Goal: Transaction & Acquisition: Purchase product/service

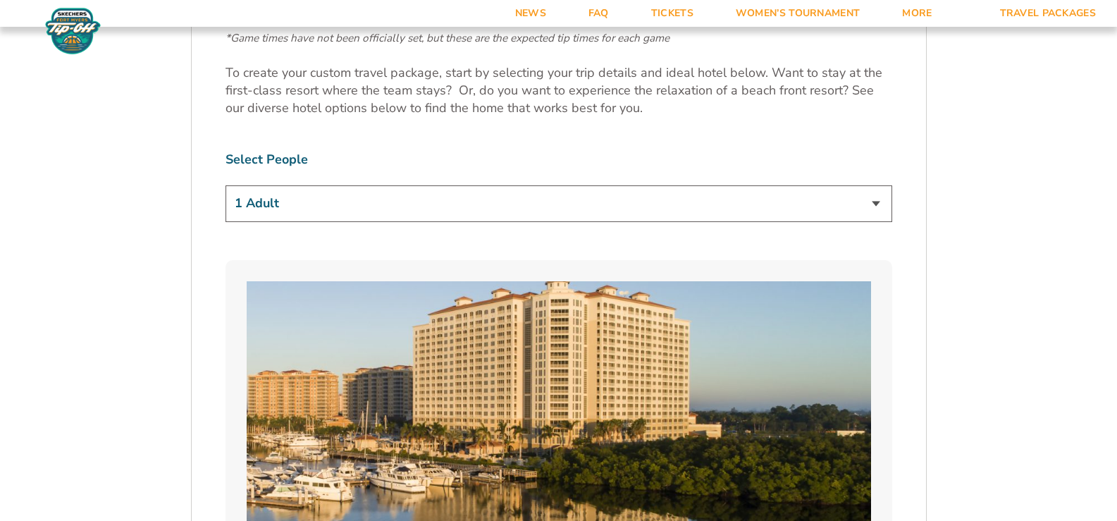
scroll to position [846, 0]
click at [878, 206] on select "1 Adult 2 Adults 3 Adults 4 Adults 2 Adults + 1 Child 2 Adults + 2 Children 2 A…" at bounding box center [559, 203] width 667 height 36
select select "2 Adults"
click at [226, 185] on select "1 Adult 2 Adults 3 Adults 4 Adults 2 Adults + 1 Child 2 Adults + 2 Children 2 A…" at bounding box center [559, 203] width 667 height 36
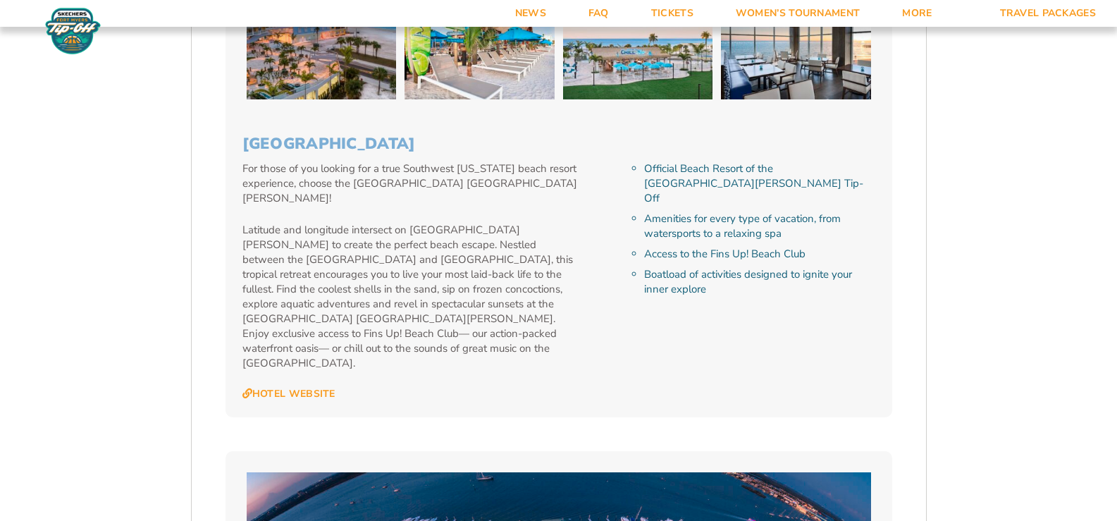
scroll to position [2326, 0]
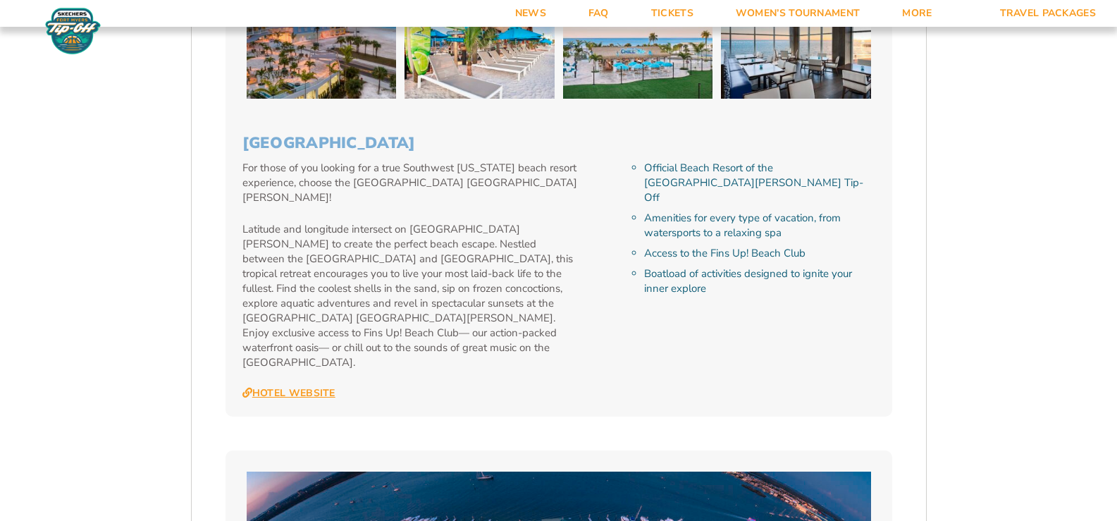
click at [313, 387] on link "Hotel Website" at bounding box center [288, 393] width 93 height 13
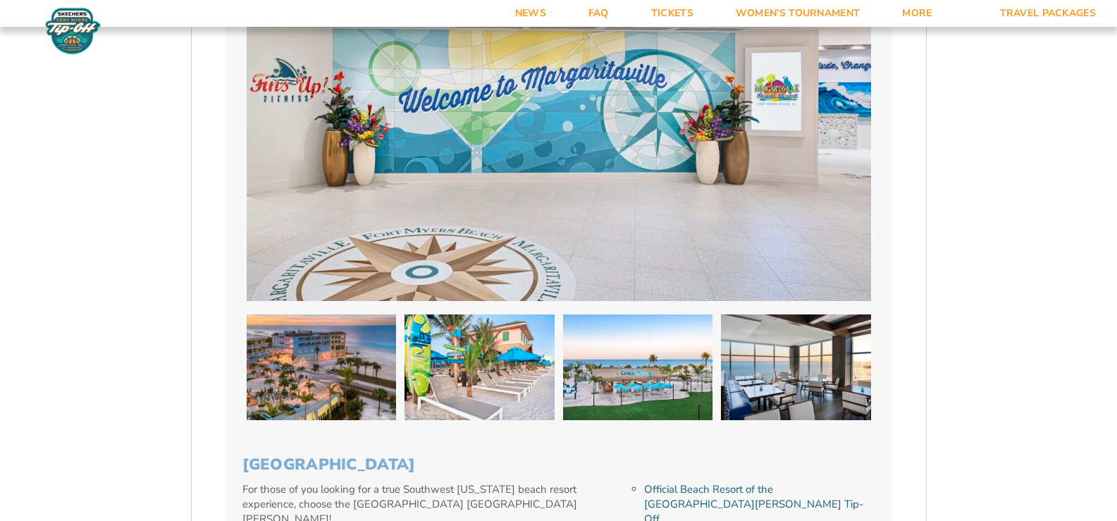
scroll to position [2044, 0]
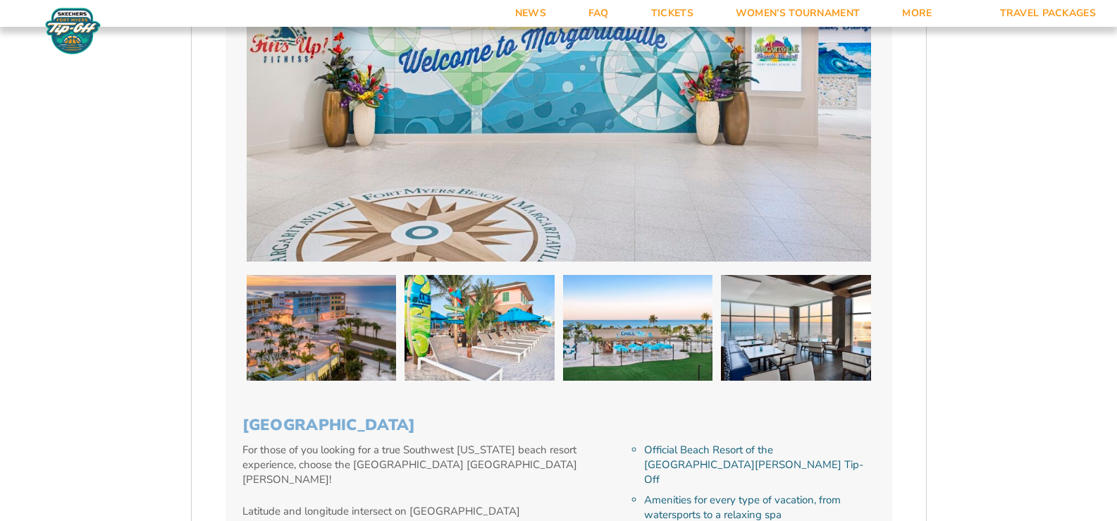
click at [481, 337] on img at bounding box center [480, 328] width 150 height 106
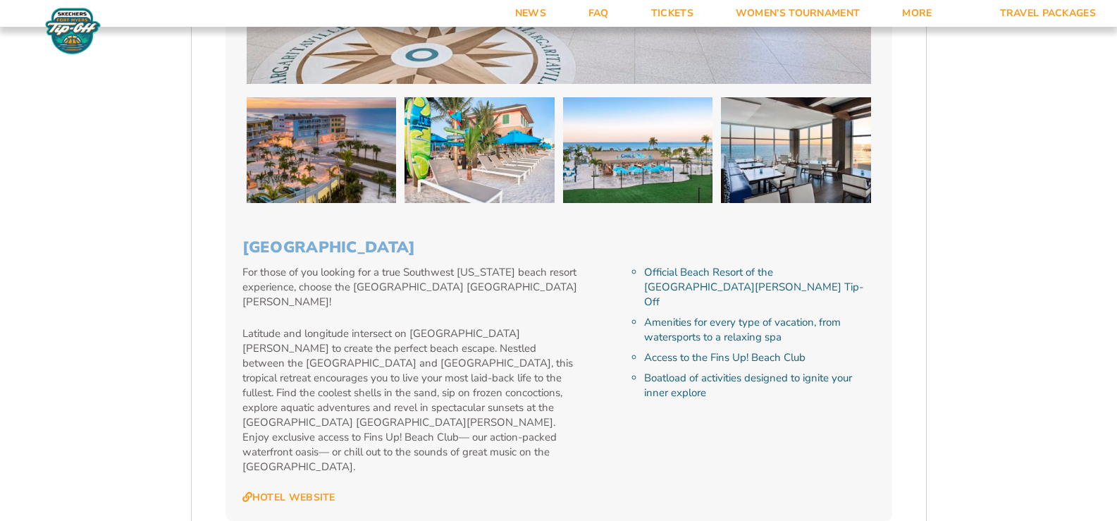
scroll to position [2256, 0]
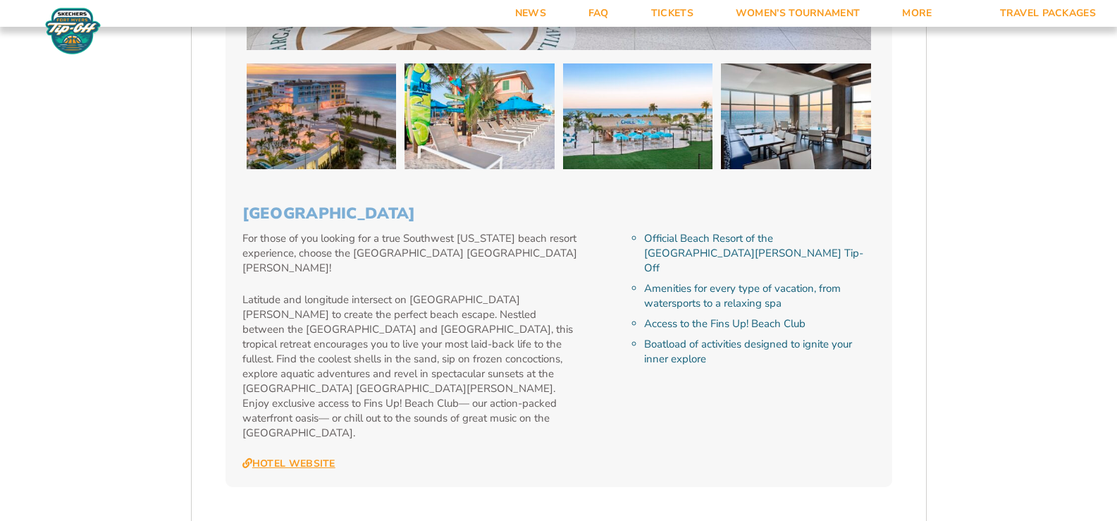
click at [309, 457] on link "Hotel Website" at bounding box center [288, 463] width 93 height 13
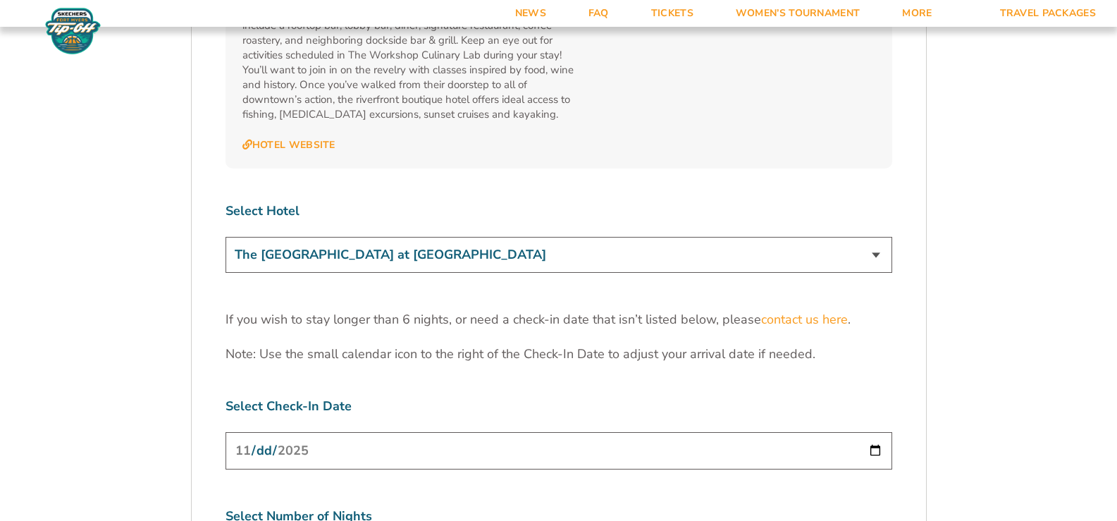
scroll to position [4229, 0]
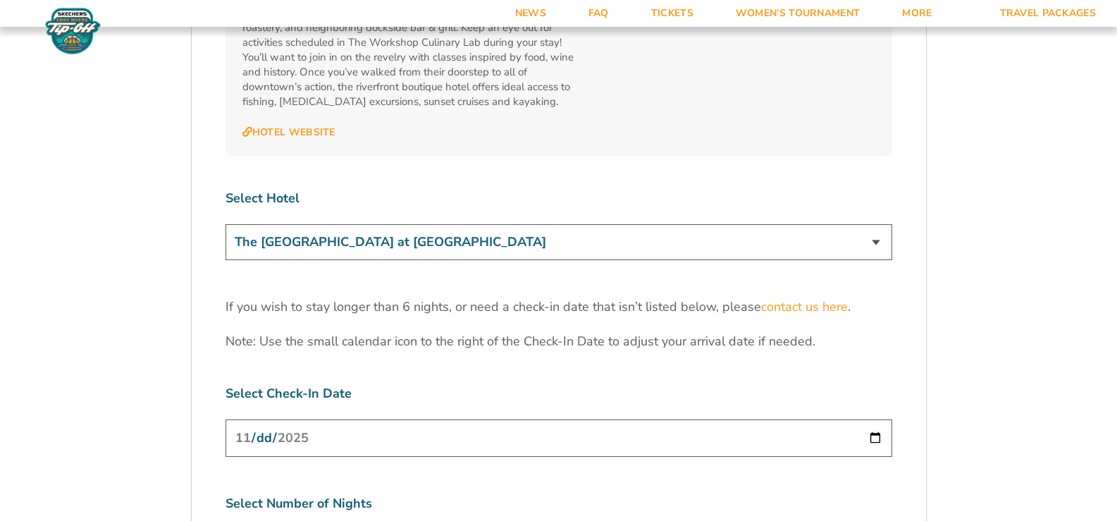
click at [875, 224] on select "The [GEOGRAPHIC_DATA] at [GEOGRAPHIC_DATA] [GEOGRAPHIC_DATA] [GEOGRAPHIC_DATA],…" at bounding box center [559, 242] width 667 height 36
select select "18478"
click at [226, 224] on select "The Westin Cape Coral Resort at Marina Village Margaritaville Beach Resort Pink…" at bounding box center [559, 242] width 667 height 36
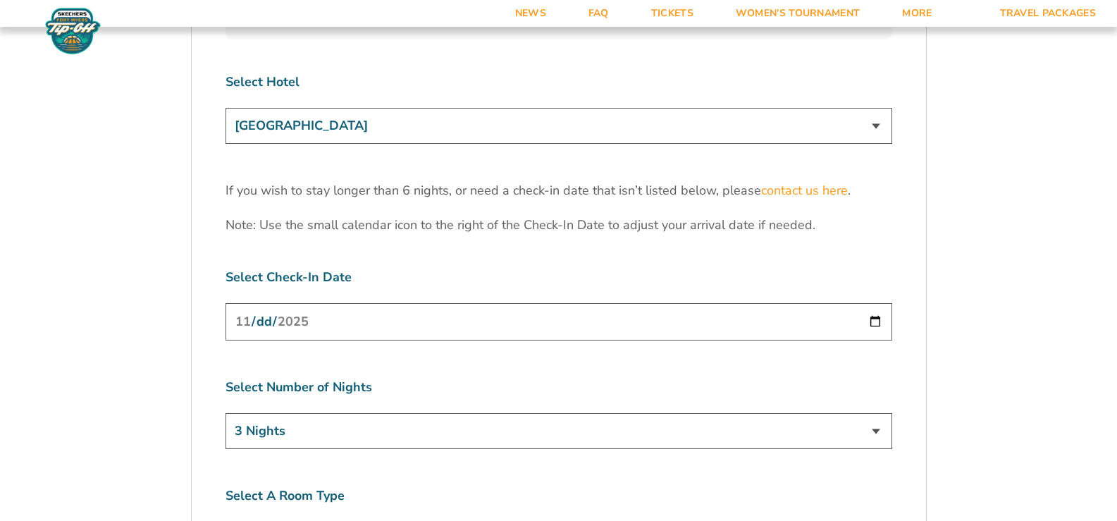
scroll to position [4370, 0]
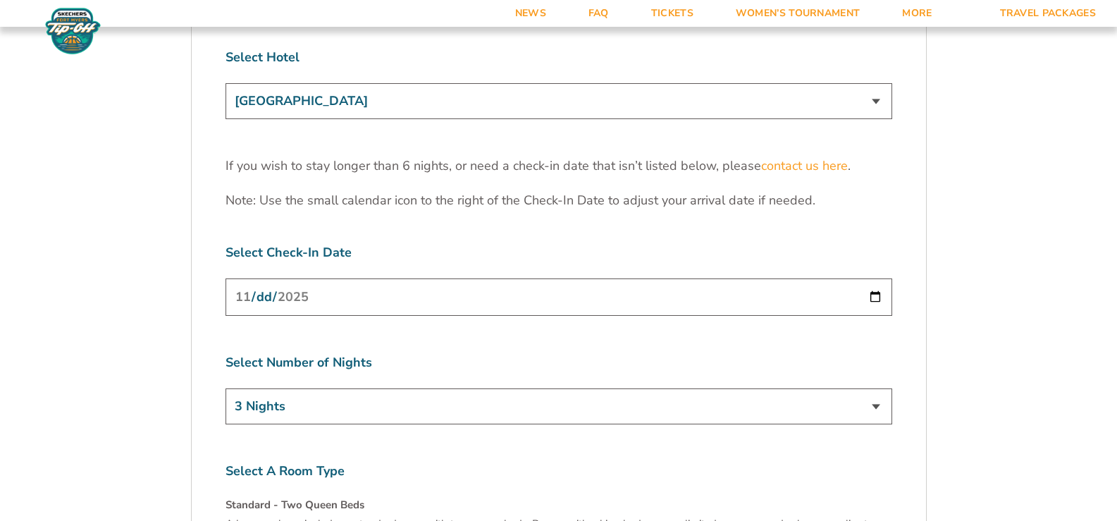
click at [875, 278] on input "2025-11-24" at bounding box center [559, 296] width 667 height 37
type input "2025-11-23"
click at [875, 388] on select "3 Nights 4 Nights 5 Nights 6 Nights" at bounding box center [559, 406] width 667 height 36
select select "5 Nights"
click at [226, 388] on select "3 Nights 4 Nights 5 Nights 6 Nights" at bounding box center [559, 406] width 667 height 36
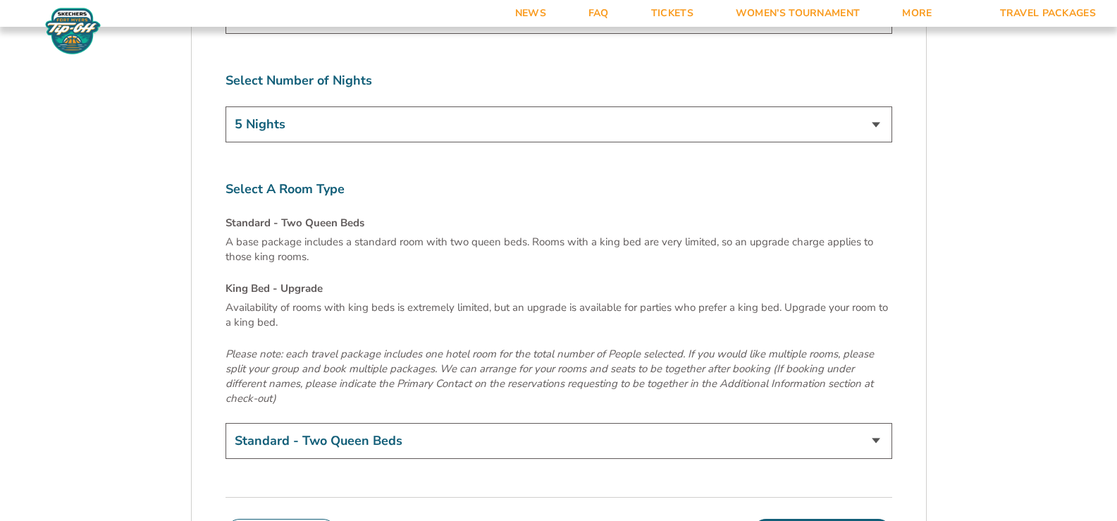
scroll to position [4723, 0]
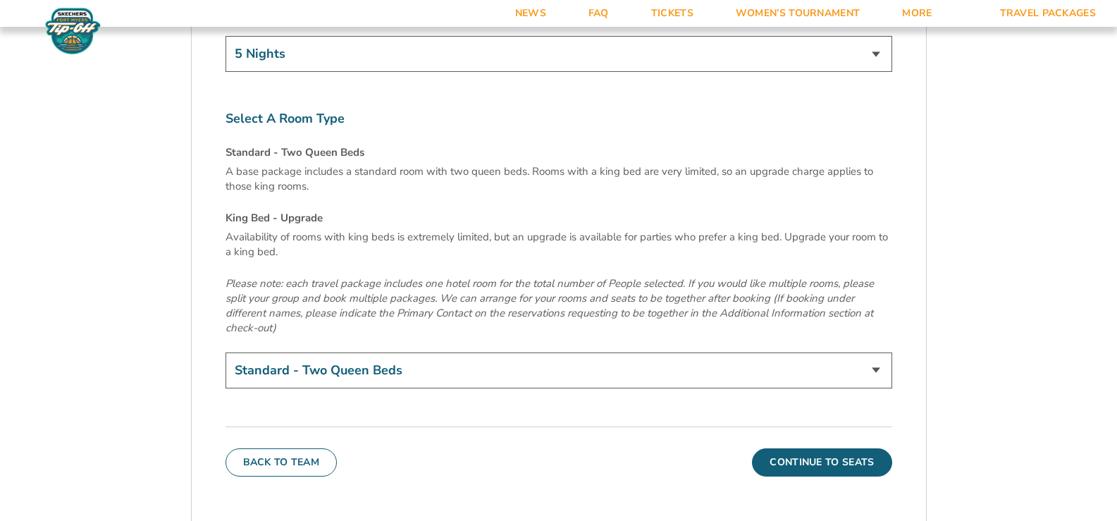
click at [875, 352] on select "Standard - Two Queen Beds King Bed - Upgrade (+$15 per night)" at bounding box center [559, 370] width 667 height 36
select select "King Bed - Upgrade"
click at [226, 352] on select "Standard - Two Queen Beds King Bed - Upgrade (+$15 per night)" at bounding box center [559, 370] width 667 height 36
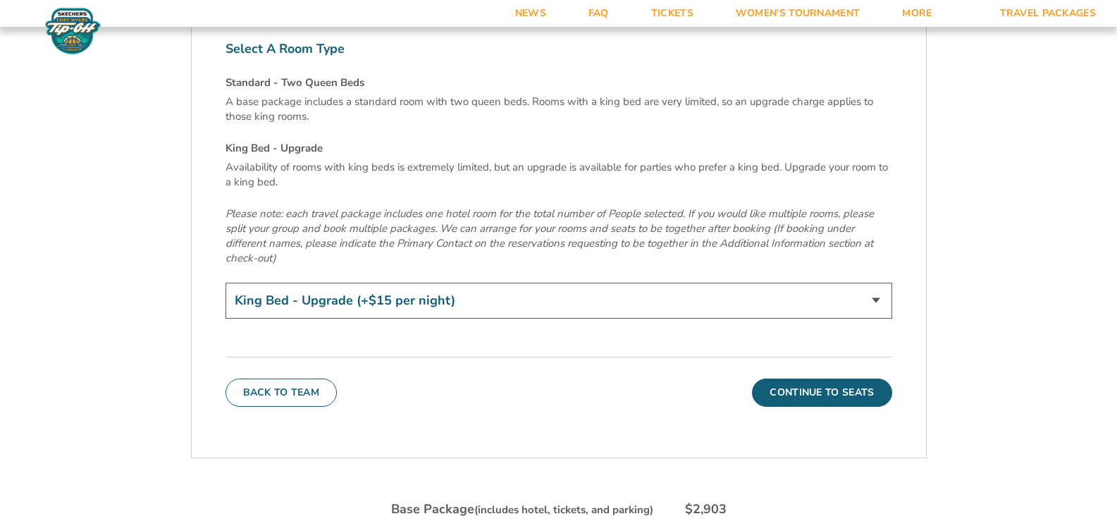
scroll to position [4793, 0]
click at [798, 378] on button "Continue To Seats" at bounding box center [822, 392] width 140 height 28
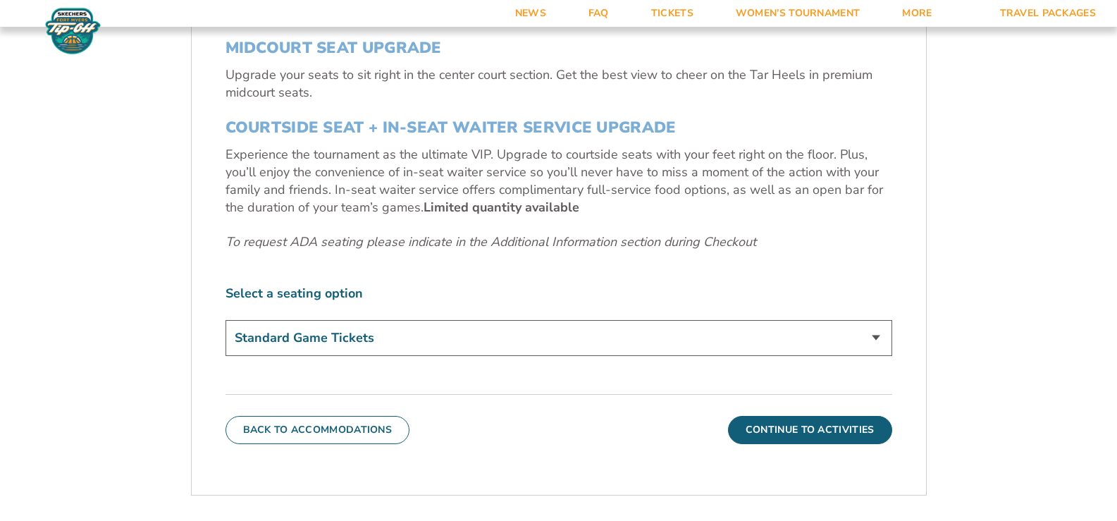
scroll to position [598, 0]
click at [880, 338] on select "Standard Game Tickets Midcourt Seat Upgrade (+$140 per person) Courtside Seat +…" at bounding box center [559, 337] width 667 height 36
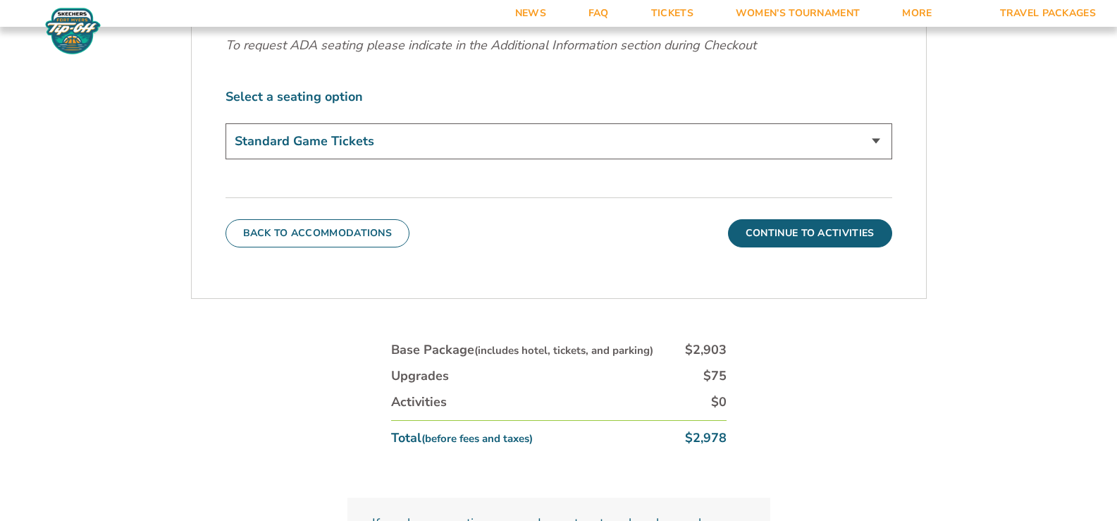
scroll to position [795, 0]
click at [781, 234] on button "Continue To Activities" at bounding box center [810, 233] width 164 height 28
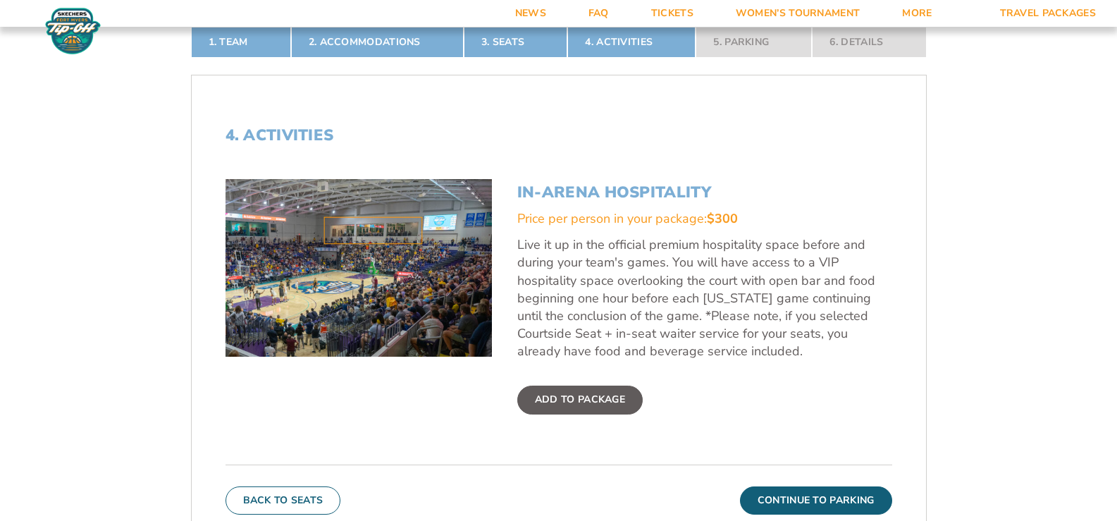
scroll to position [457, 0]
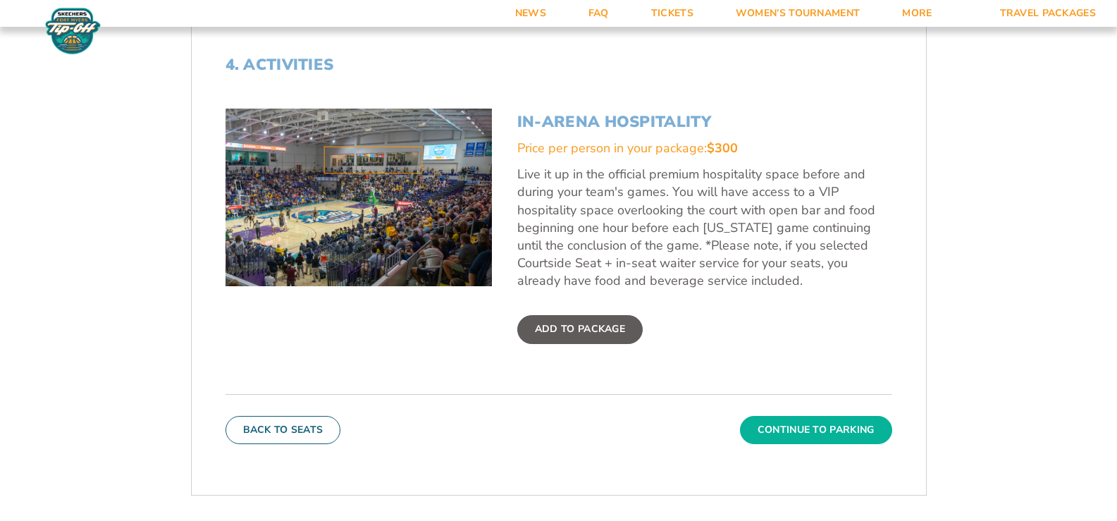
click at [799, 431] on button "Continue To Parking" at bounding box center [816, 430] width 152 height 28
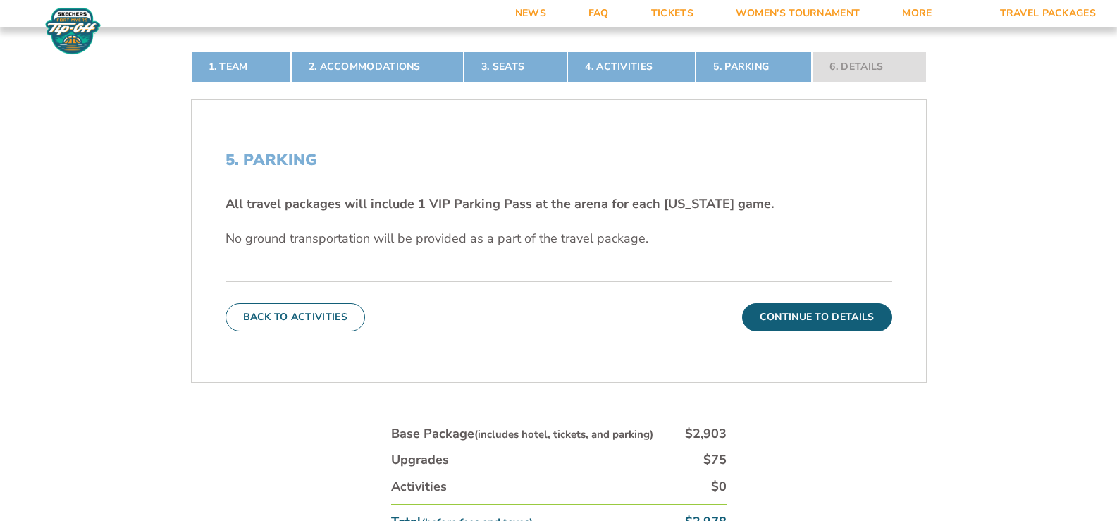
scroll to position [387, 0]
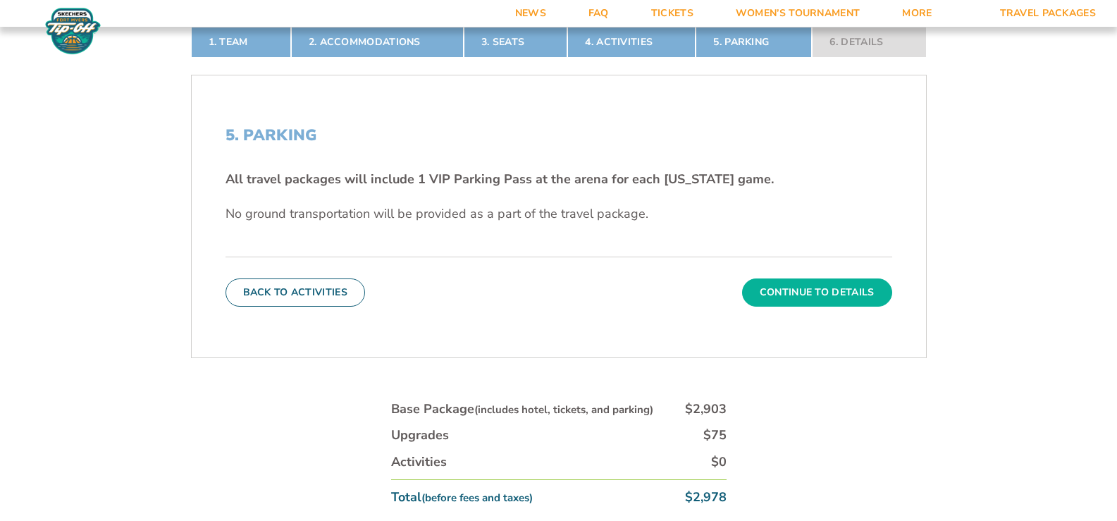
click at [819, 297] on button "Continue To Details" at bounding box center [817, 292] width 150 height 28
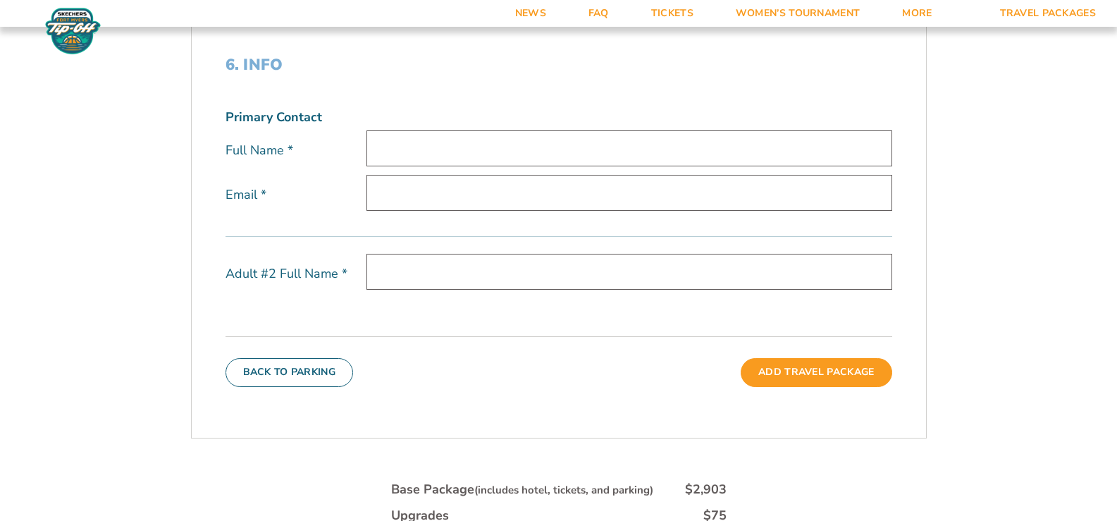
scroll to position [246, 0]
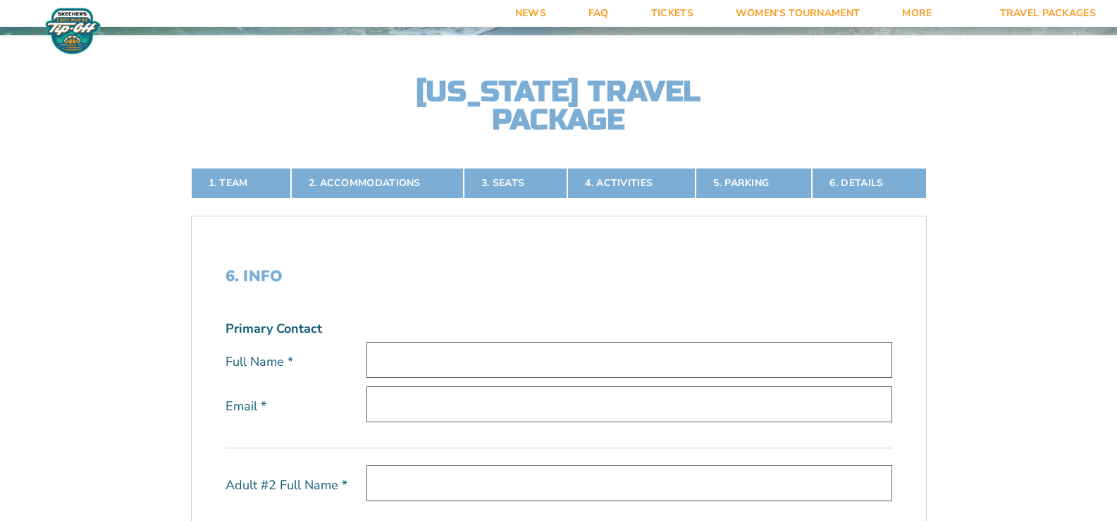
click at [397, 358] on input "text" at bounding box center [630, 360] width 526 height 36
type input "Jane Lanning"
click at [426, 415] on input "email" at bounding box center [630, 404] width 526 height 36
type input "heels44@lexcominc.net"
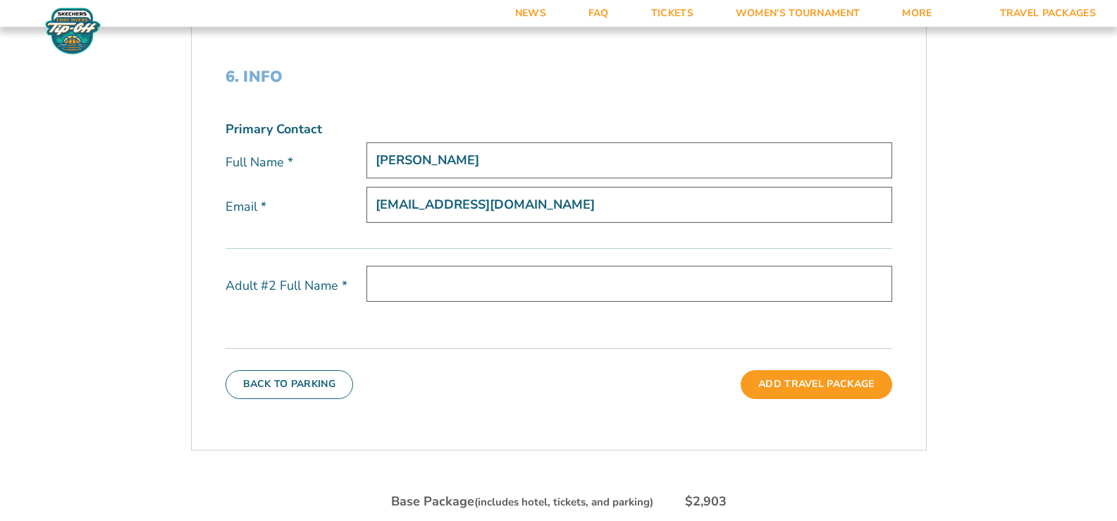
scroll to position [457, 0]
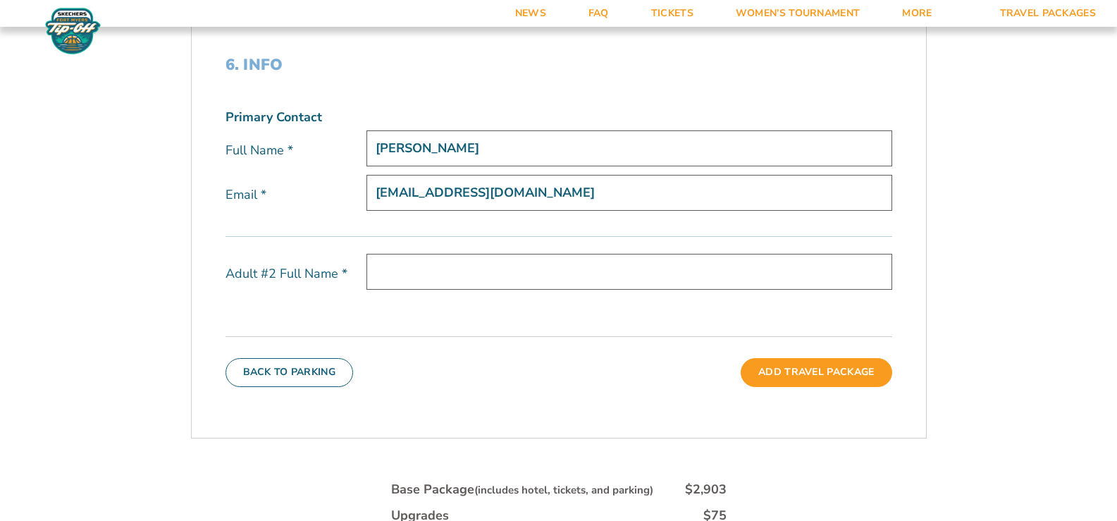
click at [414, 276] on input "text" at bounding box center [630, 272] width 526 height 36
type input "Barry Lanning"
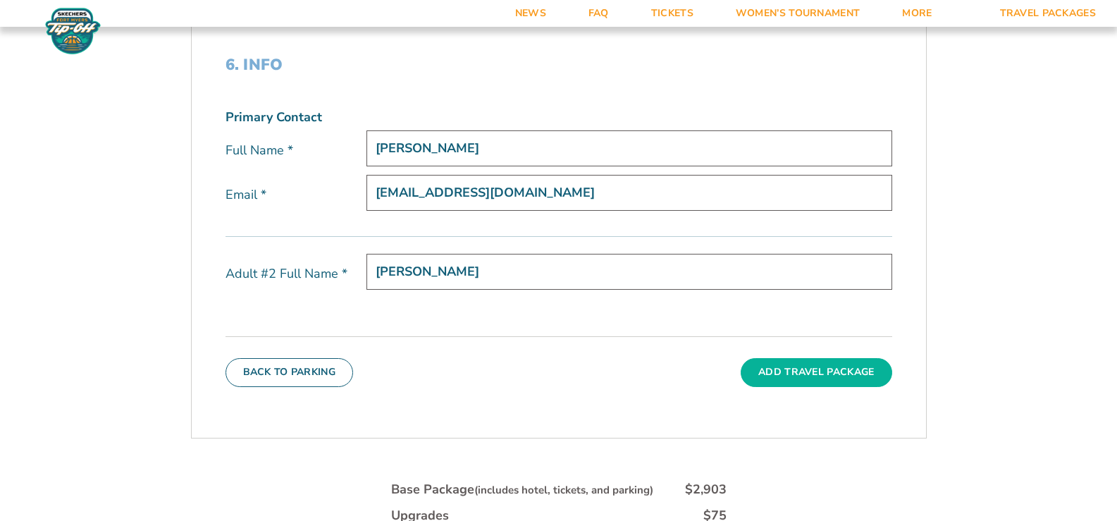
click at [815, 370] on button "Add Travel Package" at bounding box center [816, 372] width 151 height 28
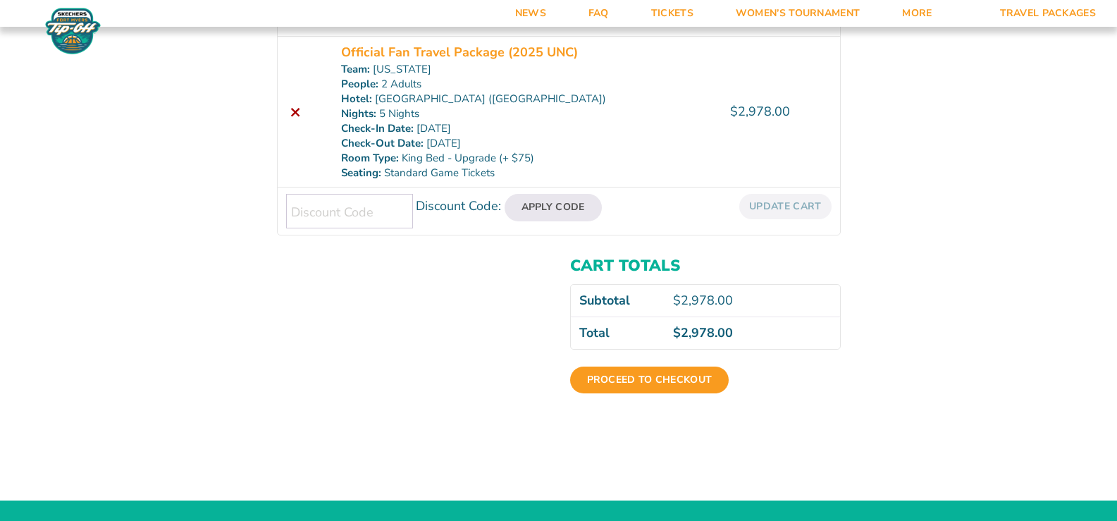
scroll to position [352, 0]
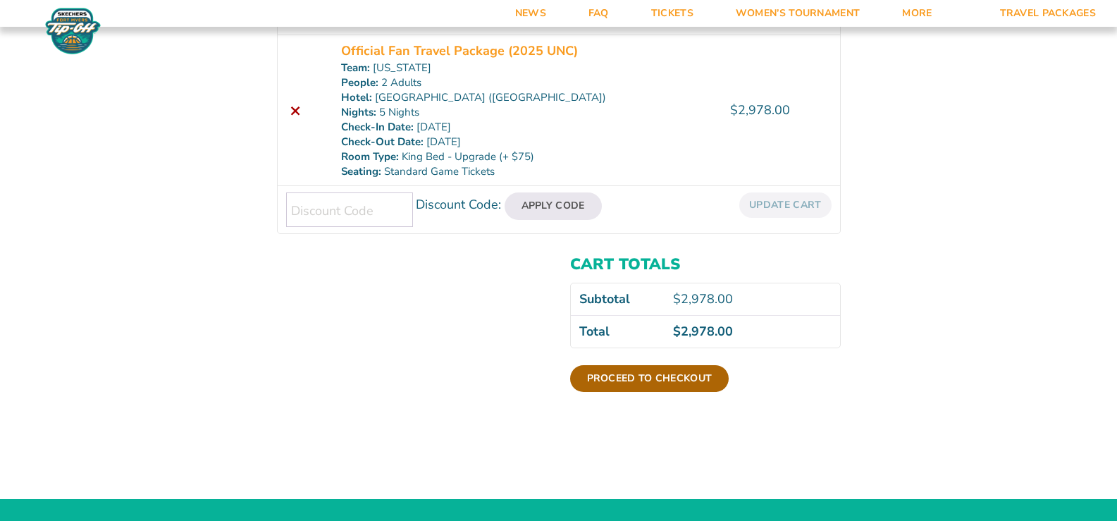
click at [646, 376] on link "Proceed to checkout" at bounding box center [649, 378] width 159 height 27
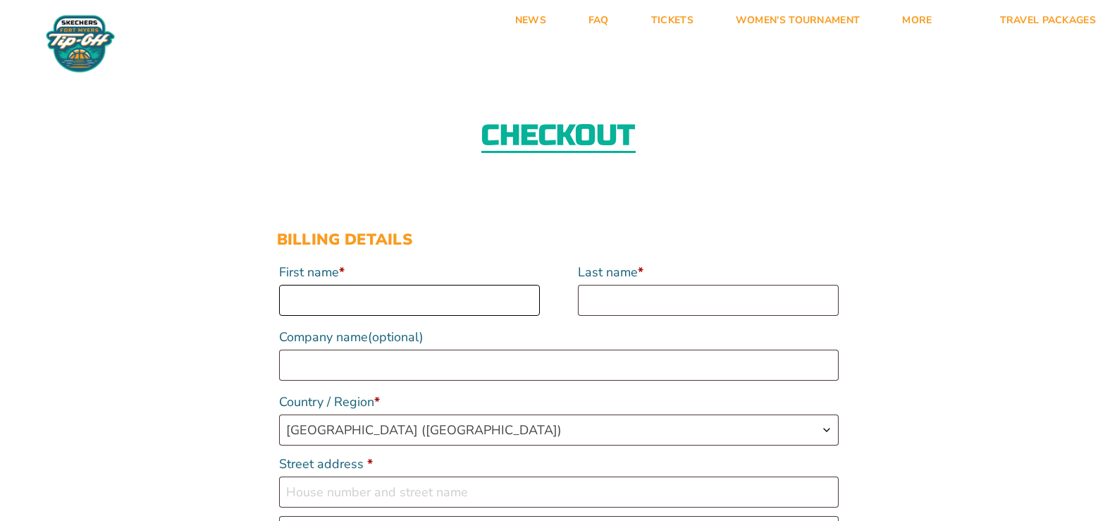
click at [352, 302] on input "First name *" at bounding box center [409, 300] width 261 height 31
type input "Jane"
type input "Lanning"
type input "2279 Bethesda Rd"
type input "Lexington"
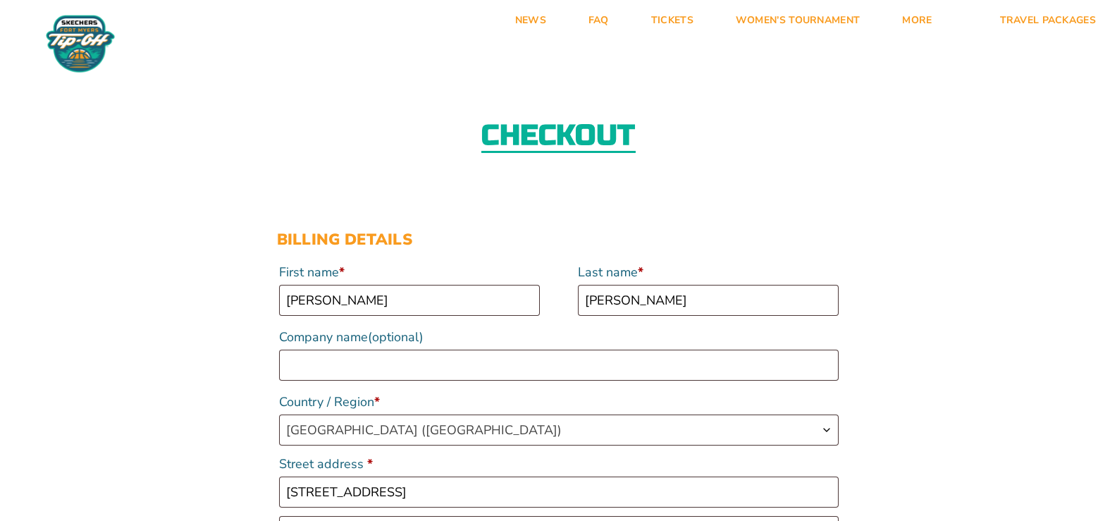
select select "NC"
type input "27295-8808"
type input "13362250380"
type input "[EMAIL_ADDRESS][DOMAIN_NAME]"
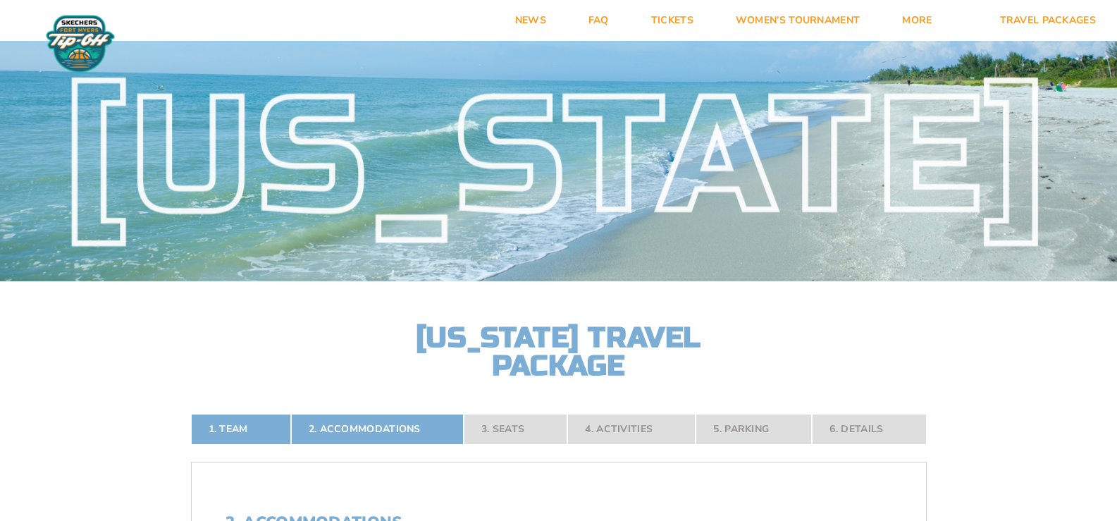
select select "2 Adults"
select select "5 Nights"
select select
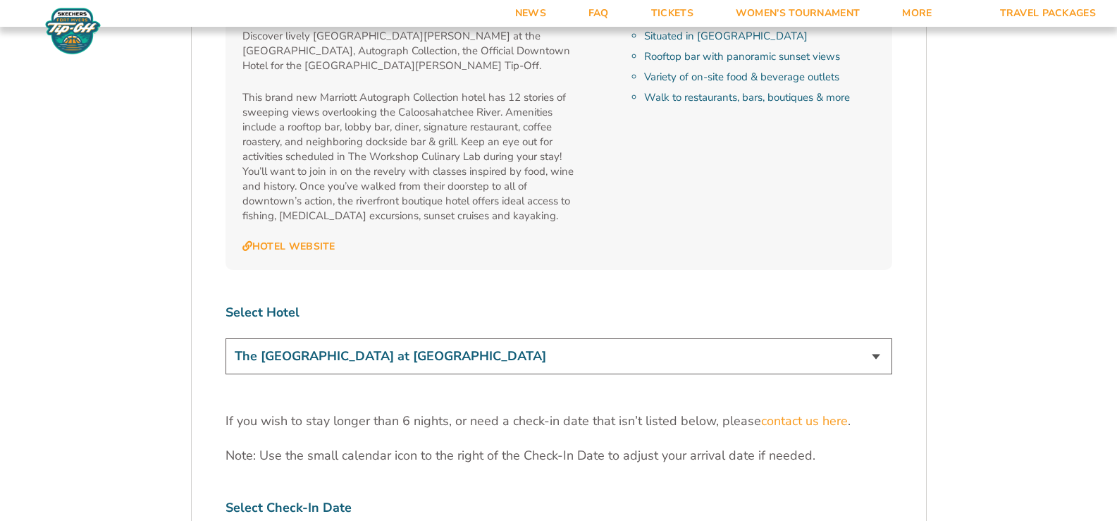
scroll to position [4123, 0]
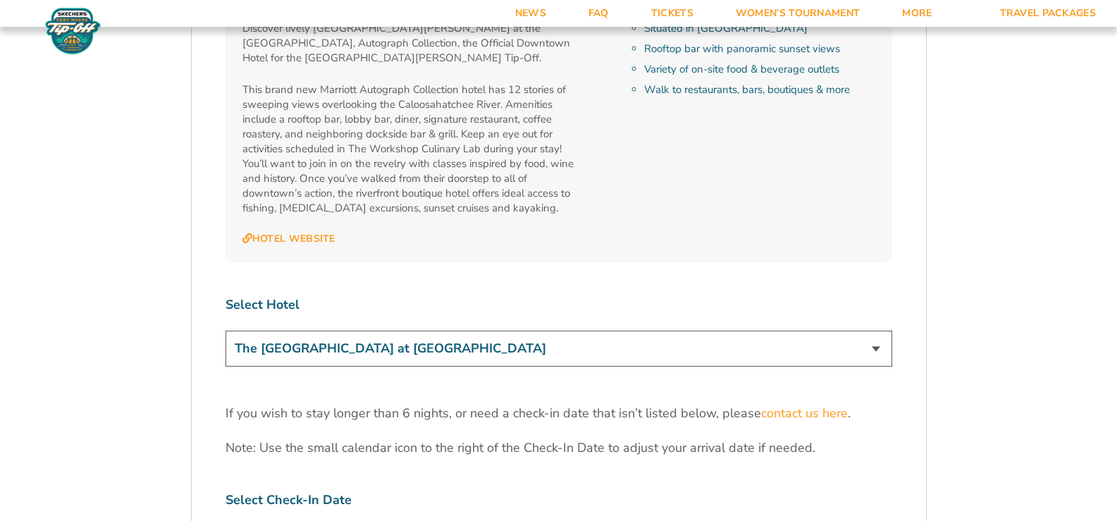
click at [875, 331] on select "The [GEOGRAPHIC_DATA] at [GEOGRAPHIC_DATA] [GEOGRAPHIC_DATA] [GEOGRAPHIC_DATA],…" at bounding box center [559, 349] width 667 height 36
select select "18478"
click at [226, 331] on select "The [GEOGRAPHIC_DATA] at [GEOGRAPHIC_DATA] [GEOGRAPHIC_DATA] [GEOGRAPHIC_DATA],…" at bounding box center [559, 349] width 667 height 36
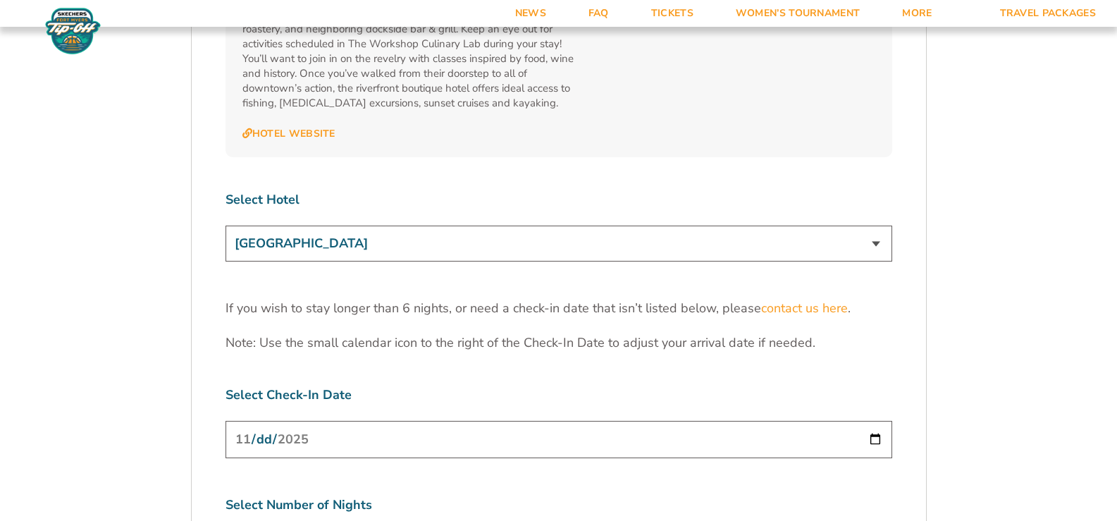
scroll to position [4334, 0]
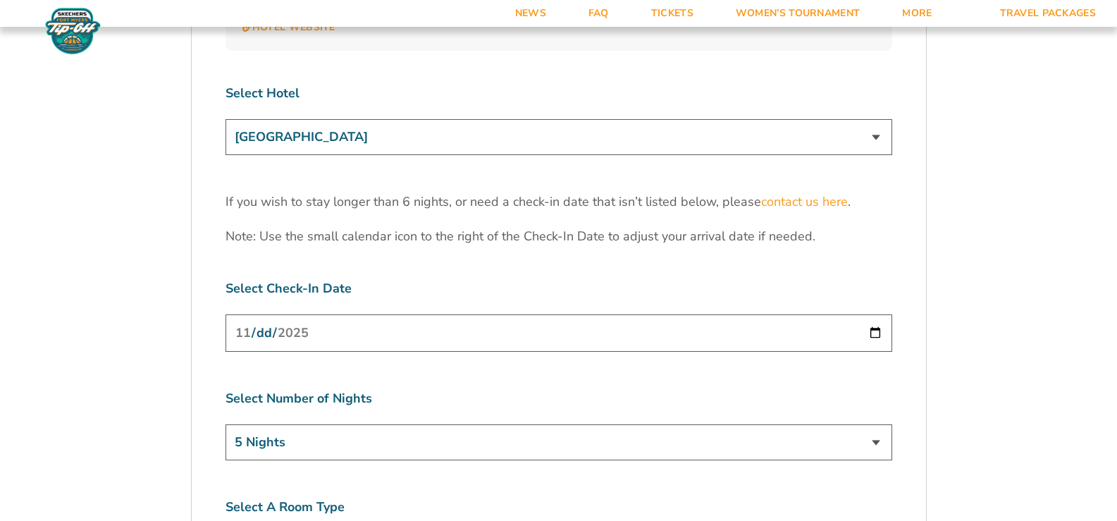
click at [878, 424] on select "3 Nights 4 Nights 5 Nights 6 Nights" at bounding box center [559, 442] width 667 height 36
select select "4 Nights"
click at [226, 424] on select "3 Nights 4 Nights 5 Nights 6 Nights" at bounding box center [559, 442] width 667 height 36
click at [878, 314] on input "2025-11-23" at bounding box center [559, 332] width 667 height 37
type input "2025-11-24"
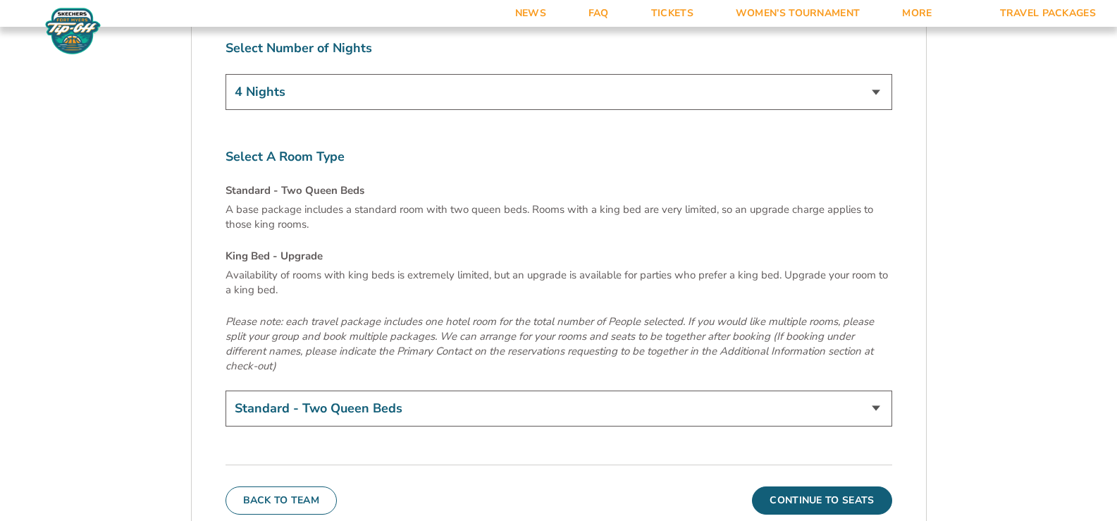
scroll to position [4687, 0]
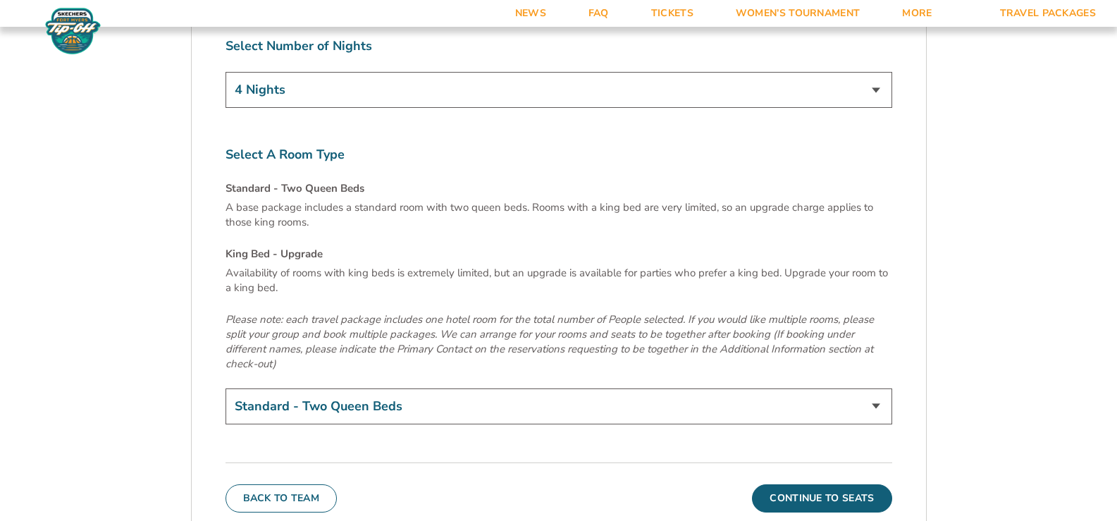
click at [879, 388] on select "Standard - Two Queen Beds King Bed - Upgrade (+$15 per night)" at bounding box center [559, 406] width 667 height 36
select select "King Bed - Upgrade"
click at [226, 388] on select "Standard - Two Queen Beds King Bed - Upgrade (+$15 per night)" at bounding box center [559, 406] width 667 height 36
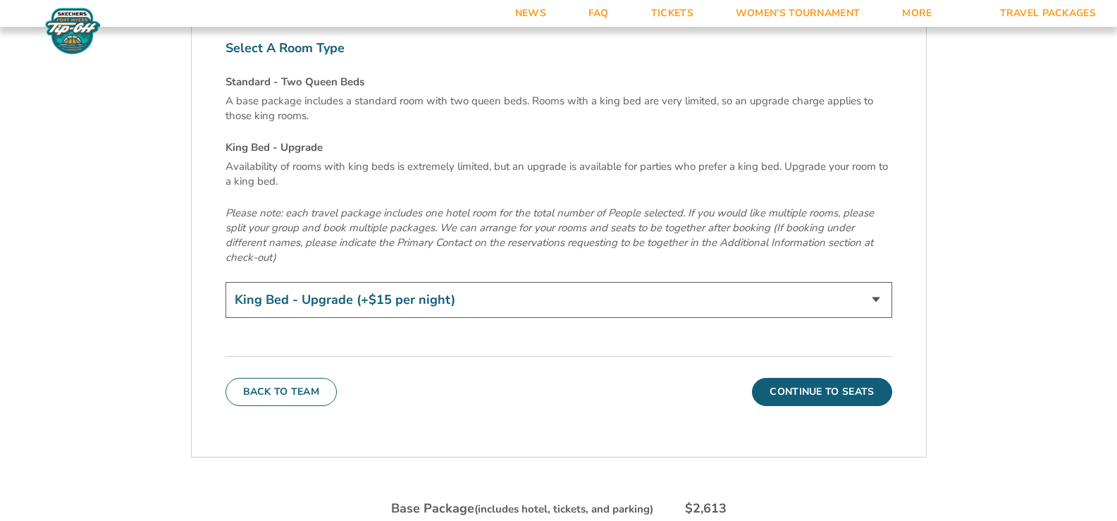
scroll to position [4828, 0]
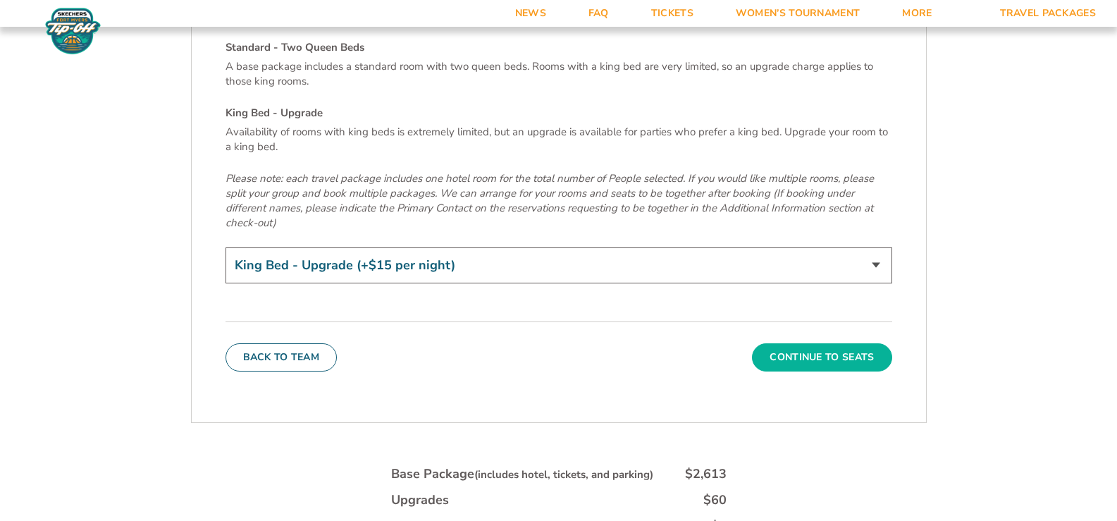
click at [815, 343] on button "Continue To Seats" at bounding box center [822, 357] width 140 height 28
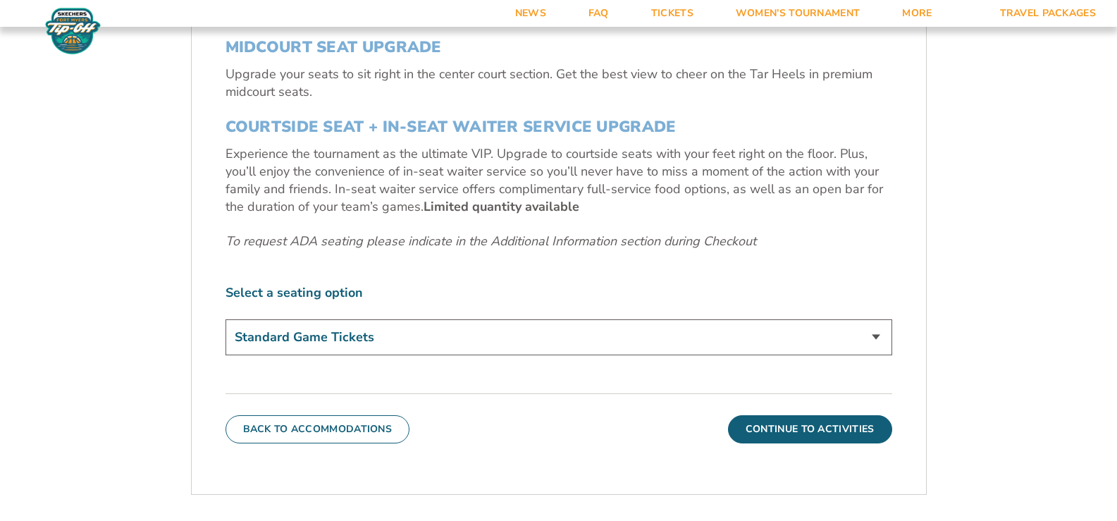
scroll to position [669, 0]
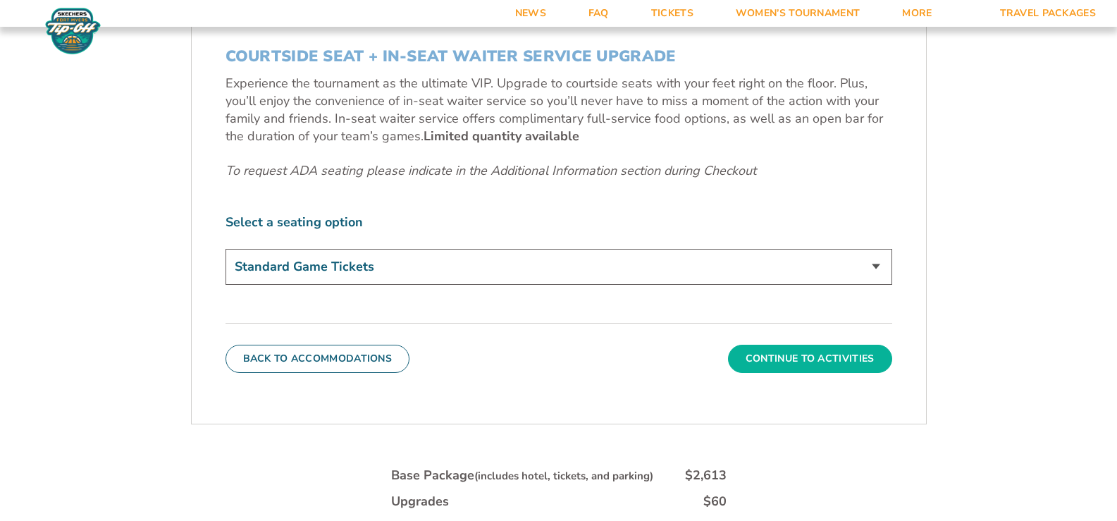
click at [834, 360] on button "Continue To Activities" at bounding box center [810, 359] width 164 height 28
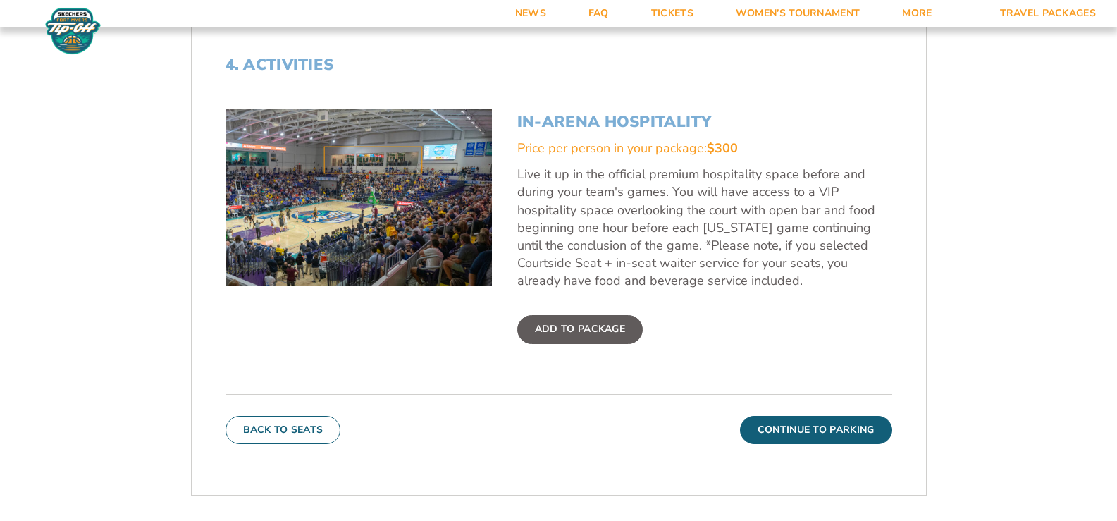
scroll to position [528, 0]
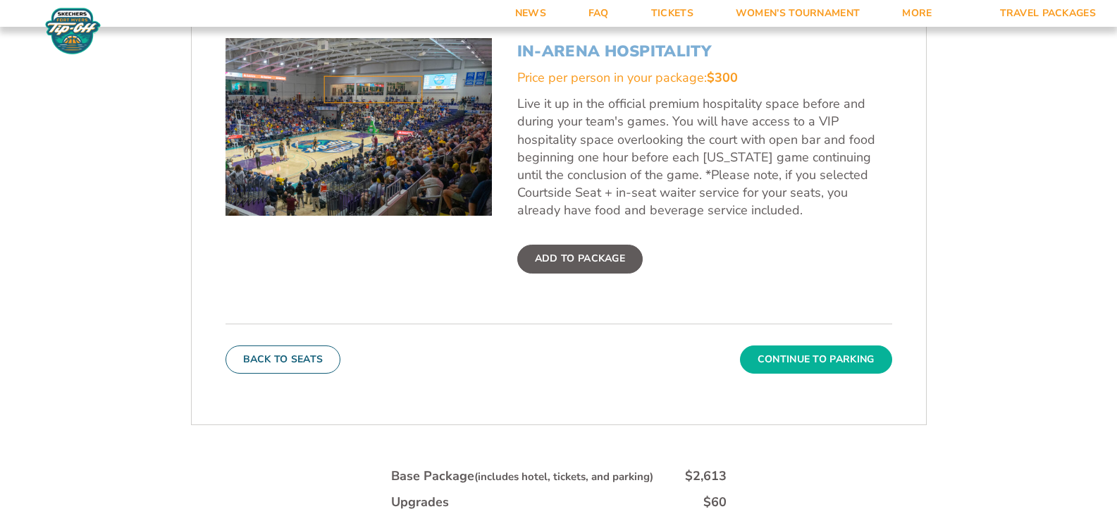
click at [844, 352] on button "Continue To Parking" at bounding box center [816, 359] width 152 height 28
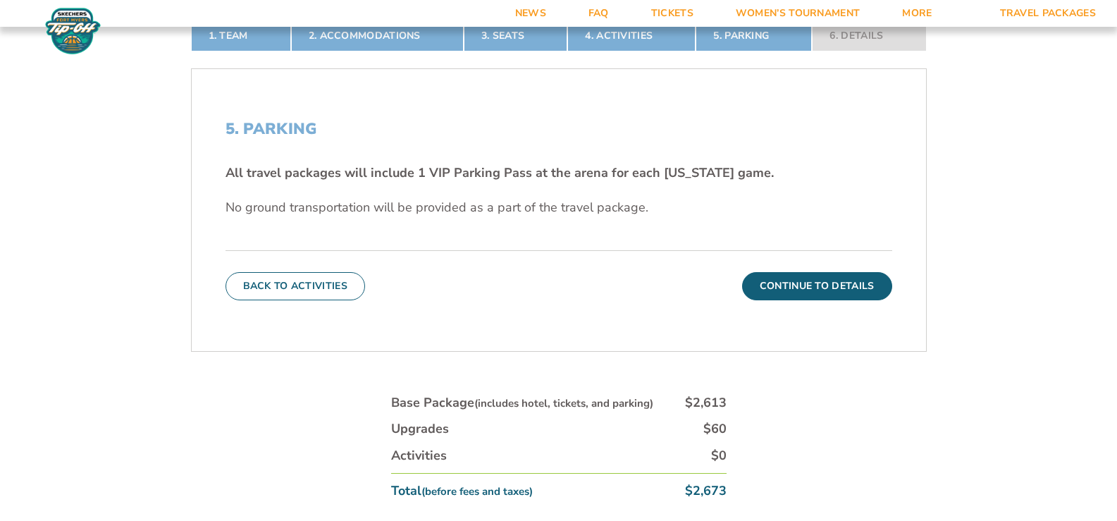
scroll to position [457, 0]
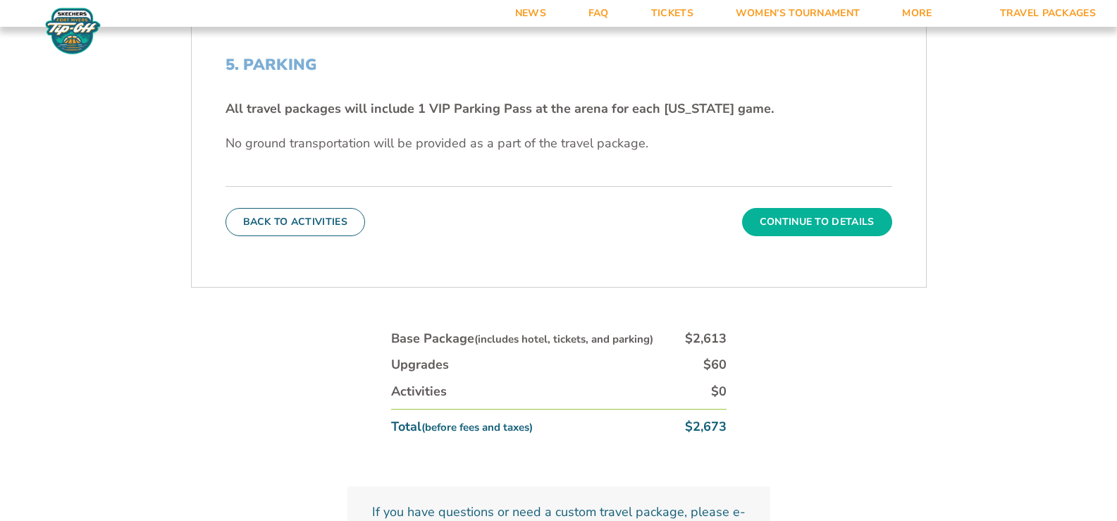
click at [833, 223] on button "Continue To Details" at bounding box center [817, 222] width 150 height 28
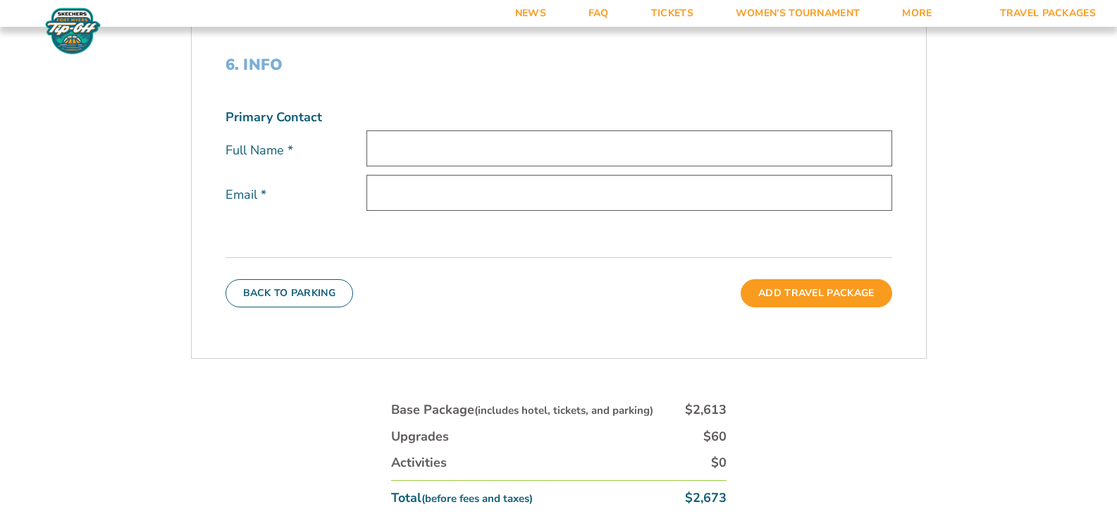
scroll to position [387, 0]
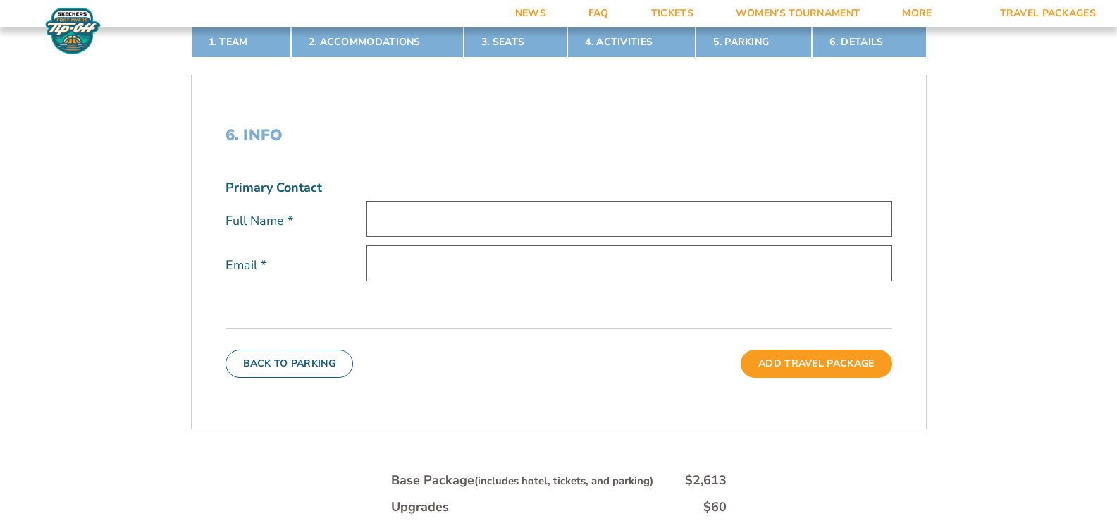
click at [416, 224] on input "text" at bounding box center [630, 219] width 526 height 36
type input "Jane Lanning"
click at [446, 272] on input "email" at bounding box center [630, 263] width 526 height 36
type input "heels44@lexcominc.net"
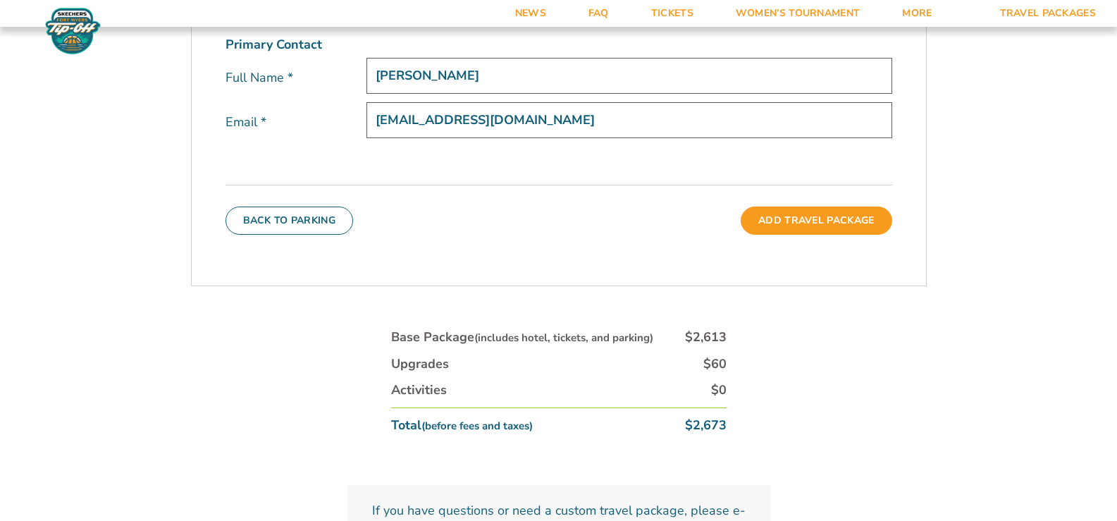
scroll to position [528, 0]
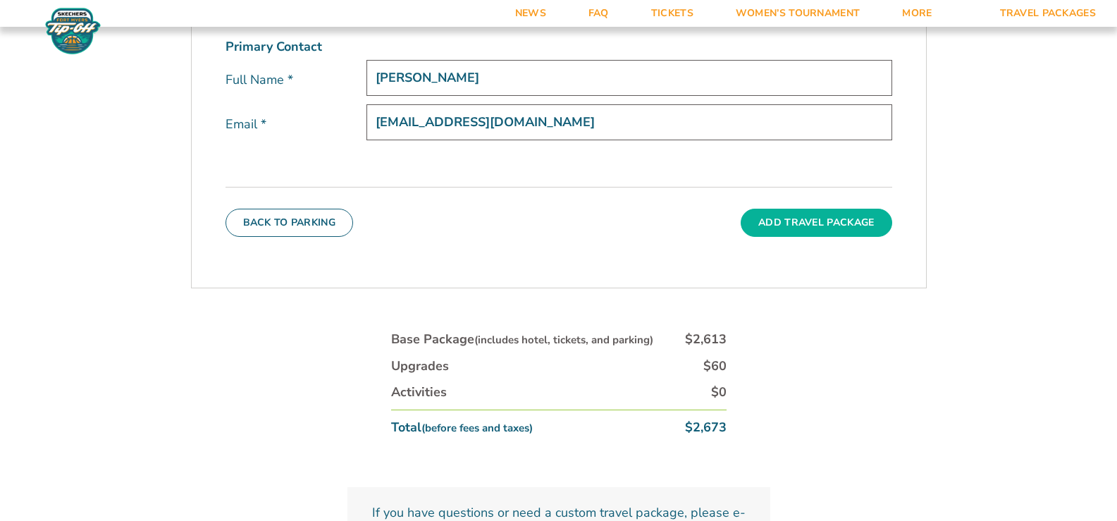
click at [810, 218] on button "Add Travel Package" at bounding box center [816, 223] width 151 height 28
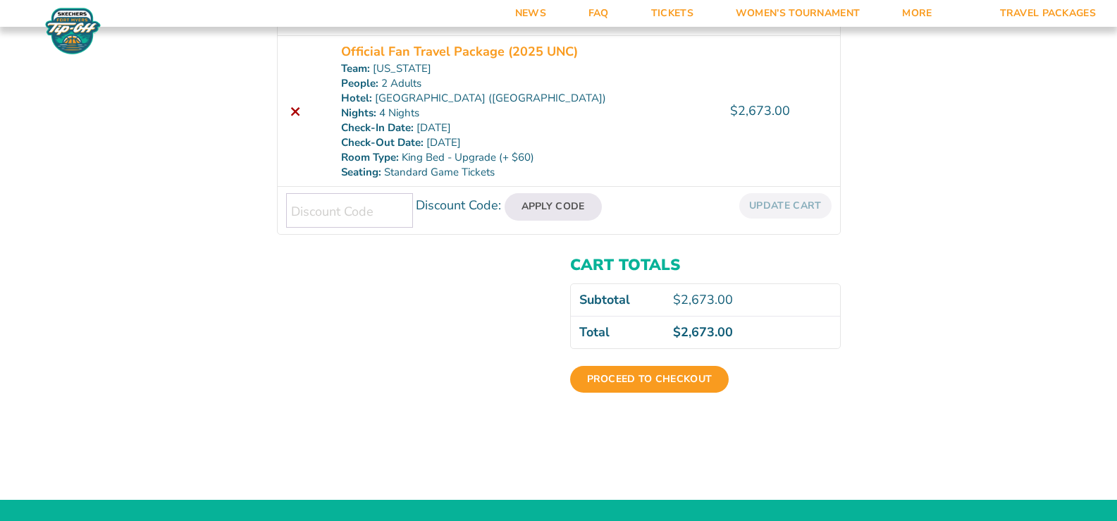
scroll to position [352, 0]
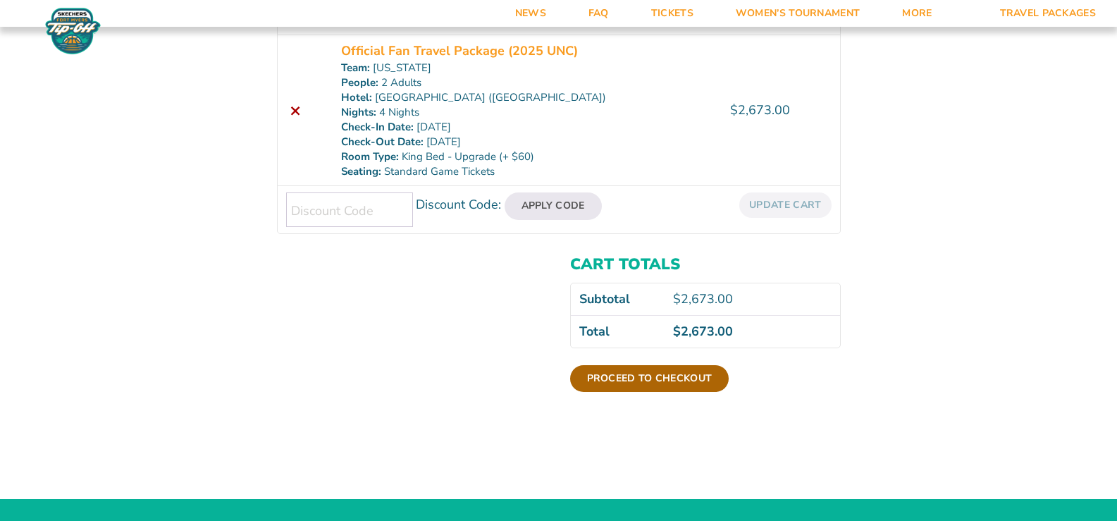
click at [676, 371] on link "Proceed to checkout" at bounding box center [649, 378] width 159 height 27
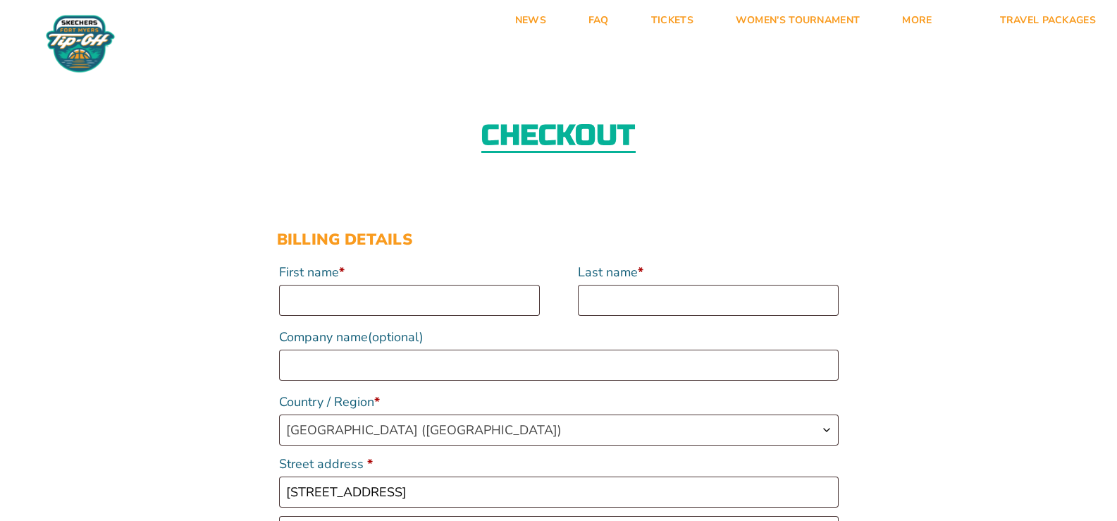
select select "NC"
click at [300, 300] on input "First name *" at bounding box center [409, 300] width 261 height 31
type input "[PERSON_NAME]"
type input "13362250380"
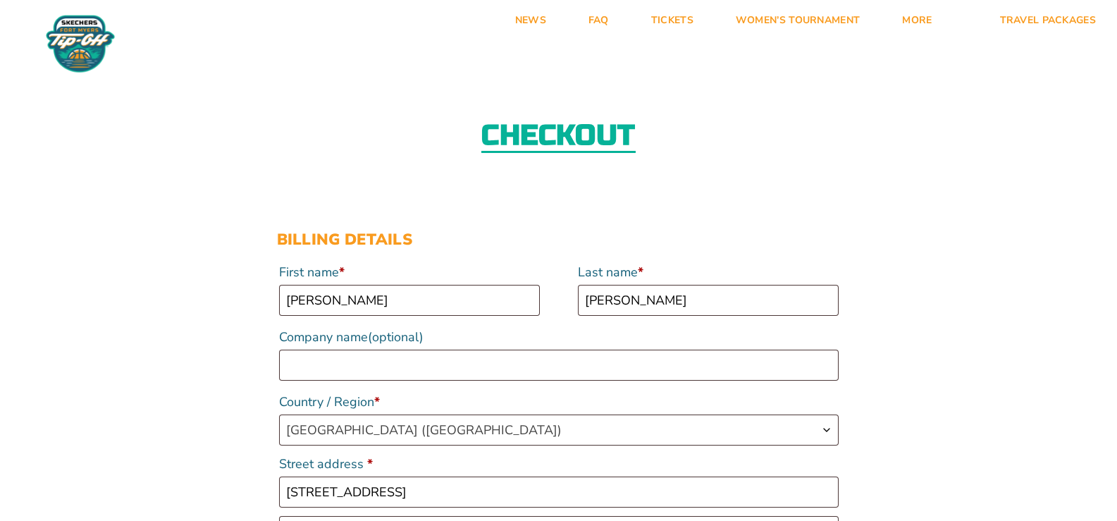
type input "heels44@lexcominc.net"
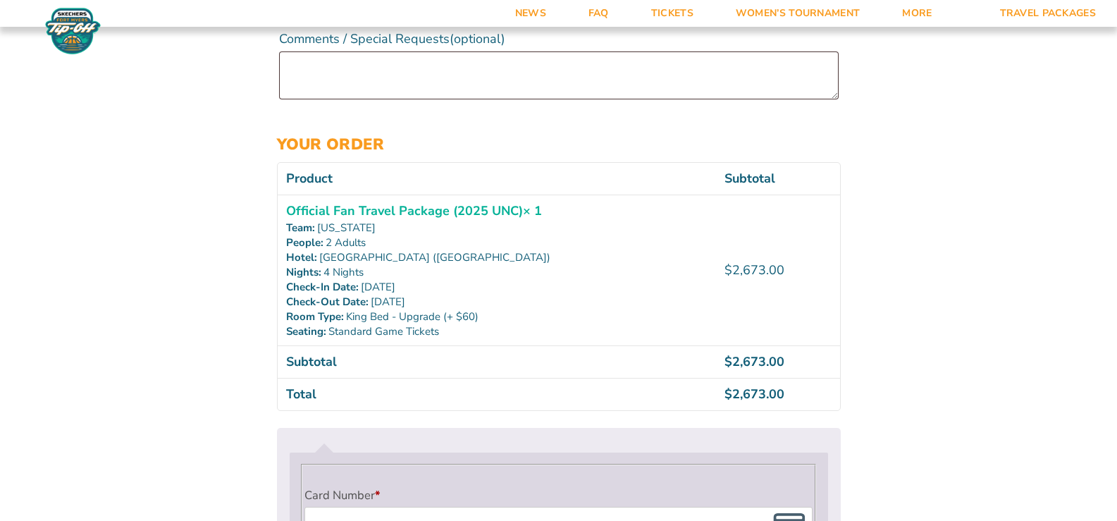
scroll to position [895, 0]
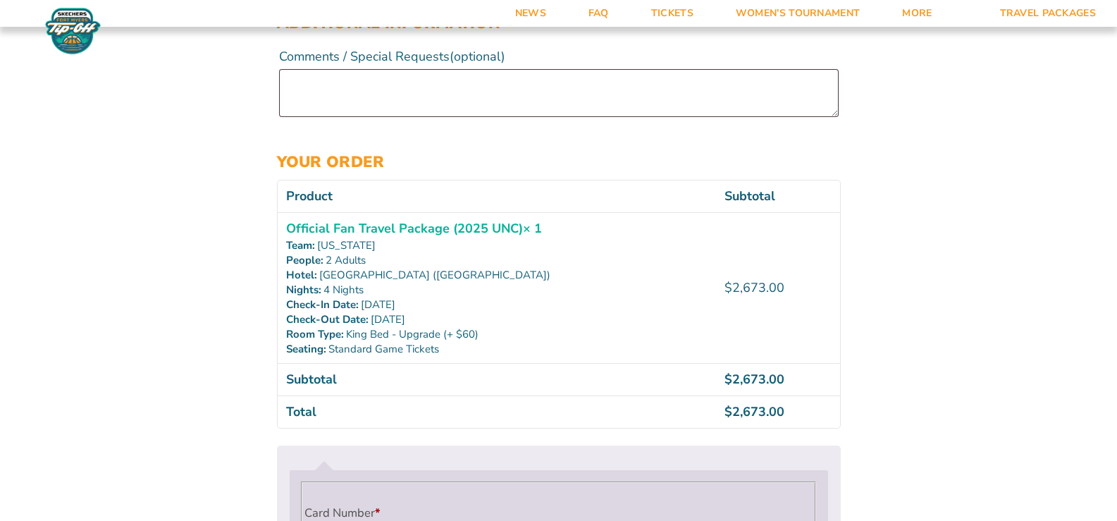
click at [966, 182] on div "Checkout Discount Code: Apply Code Billing details First name * Jane Last name …" at bounding box center [558, 98] width 1117 height 1864
drag, startPoint x: 964, startPoint y: 152, endPoint x: 959, endPoint y: 128, distance: 25.0
click at [959, 128] on div "Checkout Discount Code: Apply Code Billing details First name * Jane Last name …" at bounding box center [558, 98] width 1117 height 1864
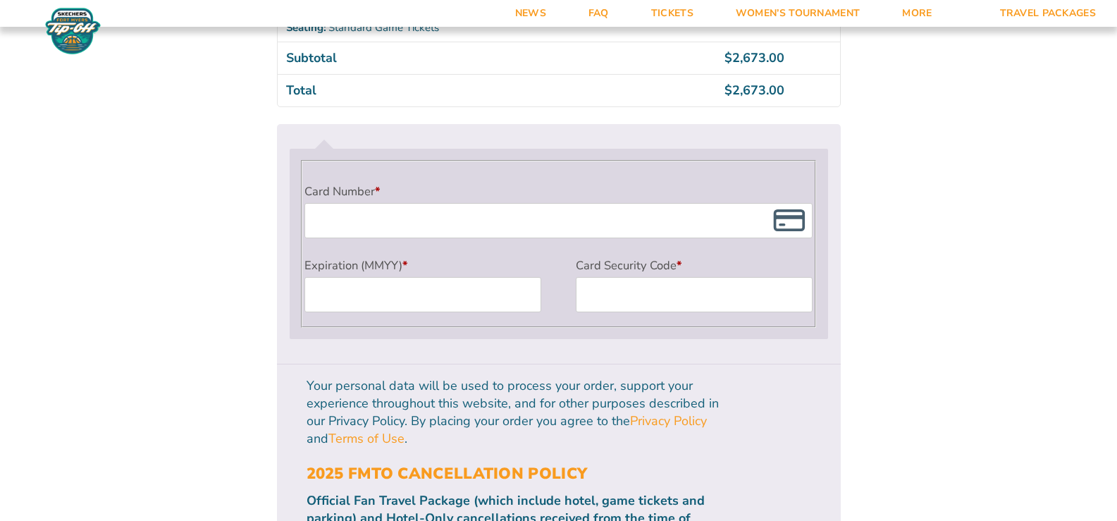
scroll to position [1247, 0]
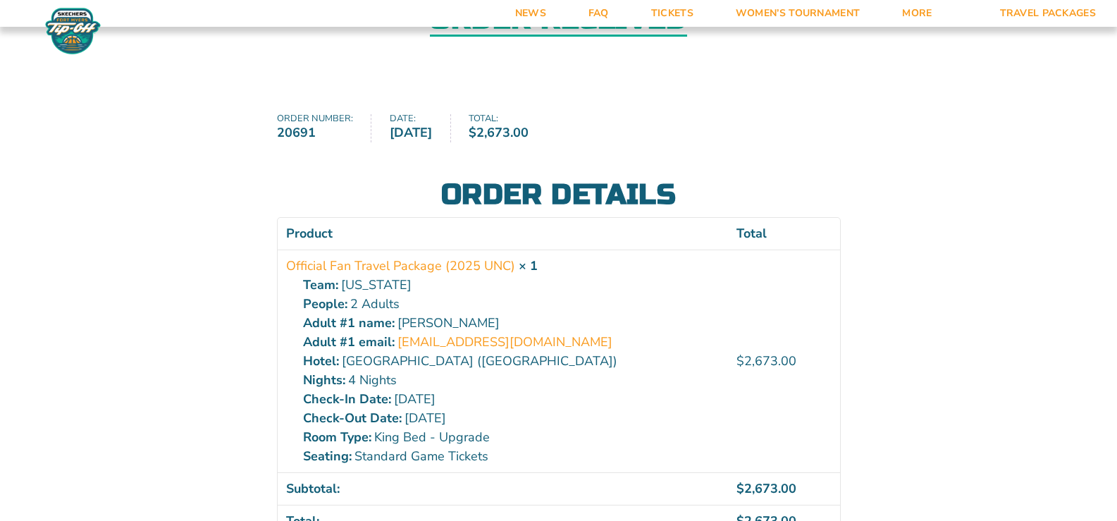
scroll to position [141, 0]
